Goal: Task Accomplishment & Management: Use online tool/utility

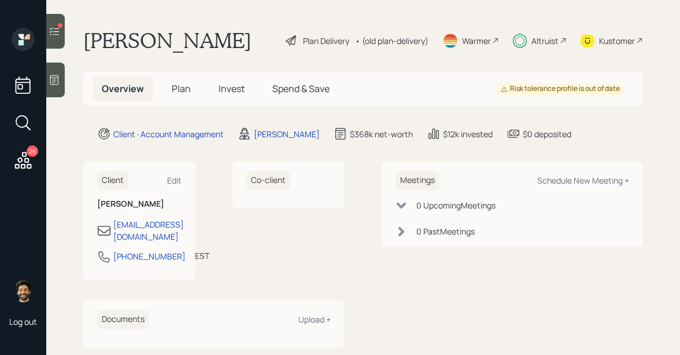
click at [52, 36] on icon at bounding box center [55, 31] width 12 height 12
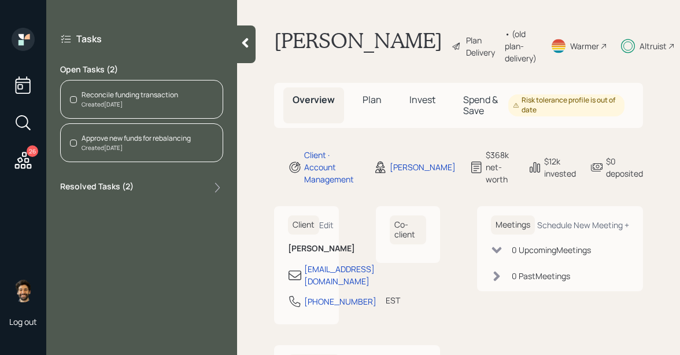
click at [134, 98] on div "Reconcile funding transaction" at bounding box center [130, 95] width 97 height 10
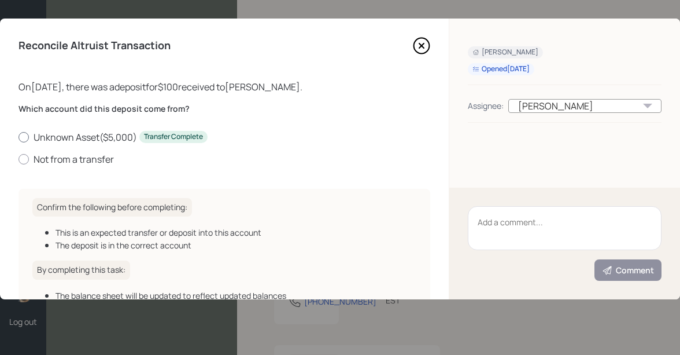
click at [69, 139] on label "Unknown Asset ( $5,000 ) Transfer Complete" at bounding box center [225, 137] width 412 height 13
click at [19, 137] on input "Unknown Asset ( $5,000 ) Transfer Complete" at bounding box center [18, 137] width 1 height 1
radio input "true"
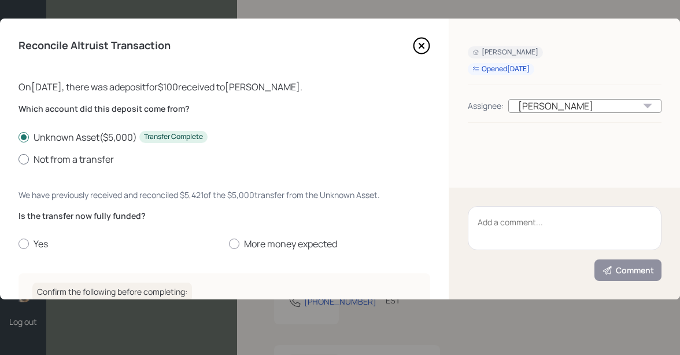
click at [61, 153] on label "Not from a transfer" at bounding box center [225, 159] width 412 height 13
click at [19, 158] on input "Not from a transfer" at bounding box center [18, 158] width 1 height 1
radio input "true"
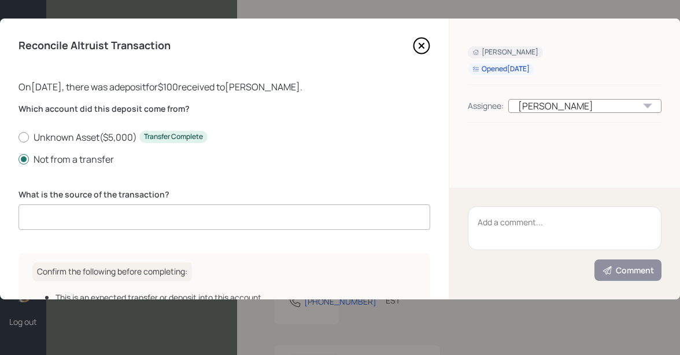
click at [54, 221] on input at bounding box center [225, 216] width 412 height 25
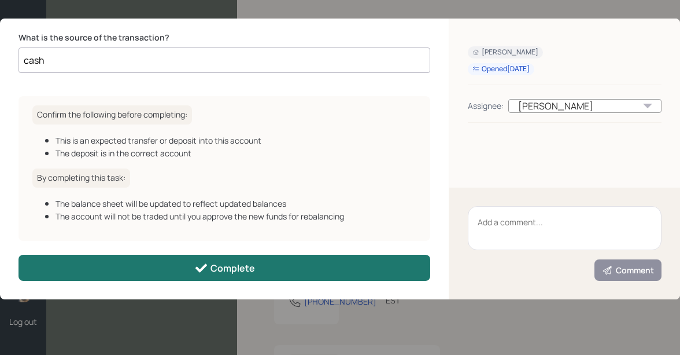
type input "cash"
click at [87, 261] on button "Complete" at bounding box center [225, 268] width 412 height 26
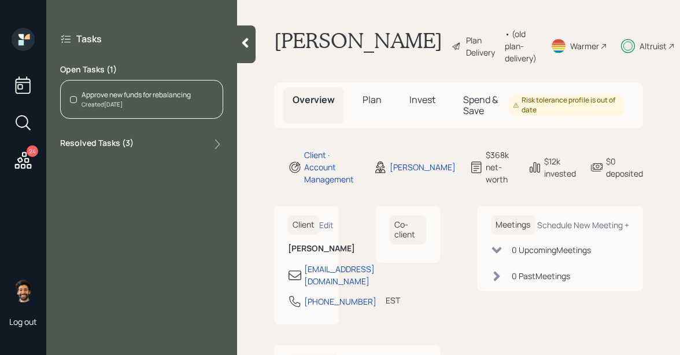
click at [124, 99] on div "Approve new funds for rebalancing" at bounding box center [136, 95] width 109 height 10
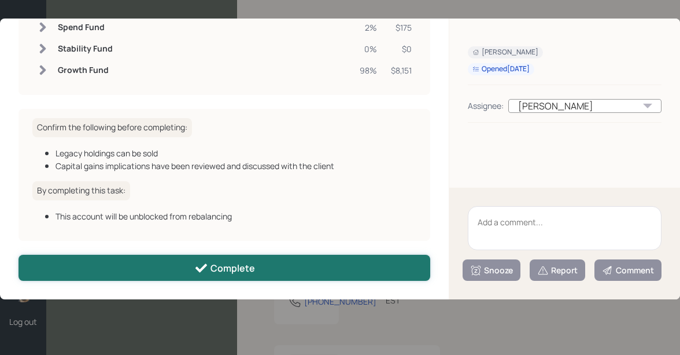
click at [119, 271] on button "Complete" at bounding box center [225, 268] width 412 height 26
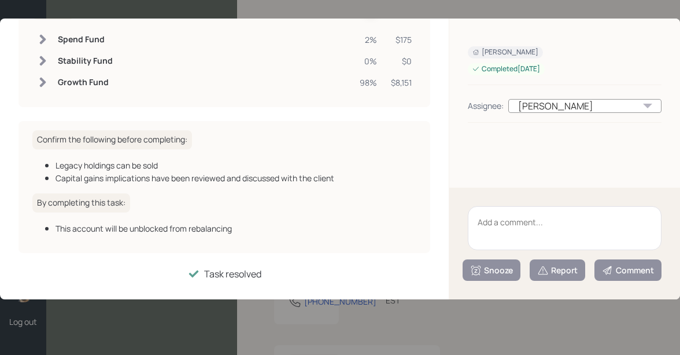
scroll to position [112, 0]
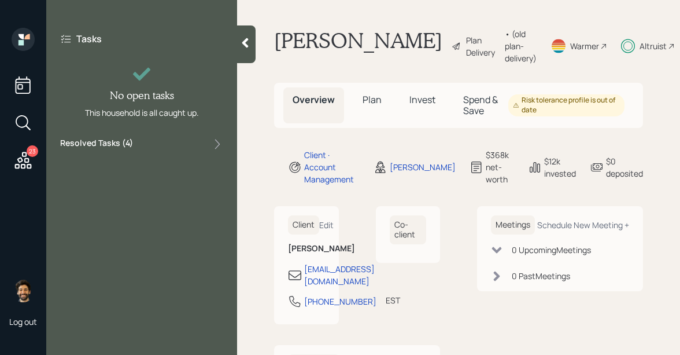
click at [19, 164] on icon at bounding box center [23, 160] width 17 height 17
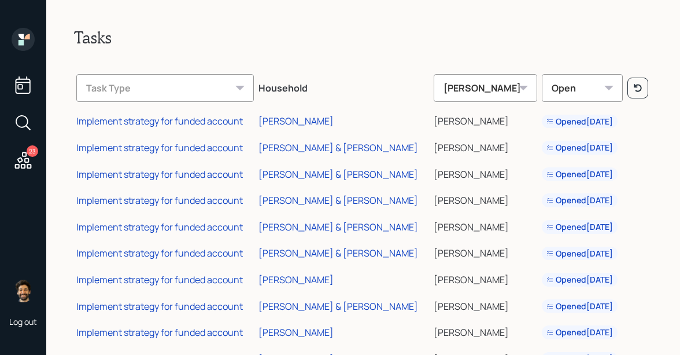
scroll to position [386, 0]
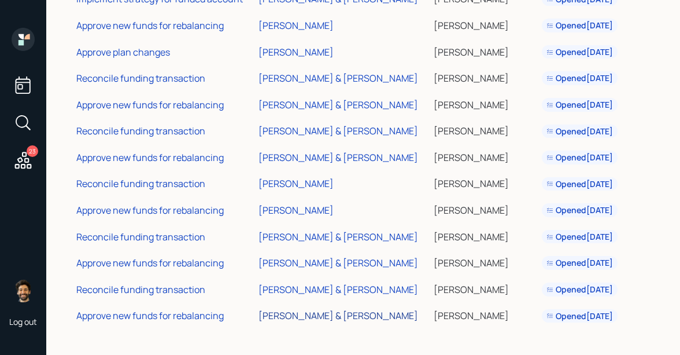
click at [304, 315] on div "[PERSON_NAME] & [PERSON_NAME]" at bounding box center [339, 315] width 160 height 13
